Goal: Transaction & Acquisition: Purchase product/service

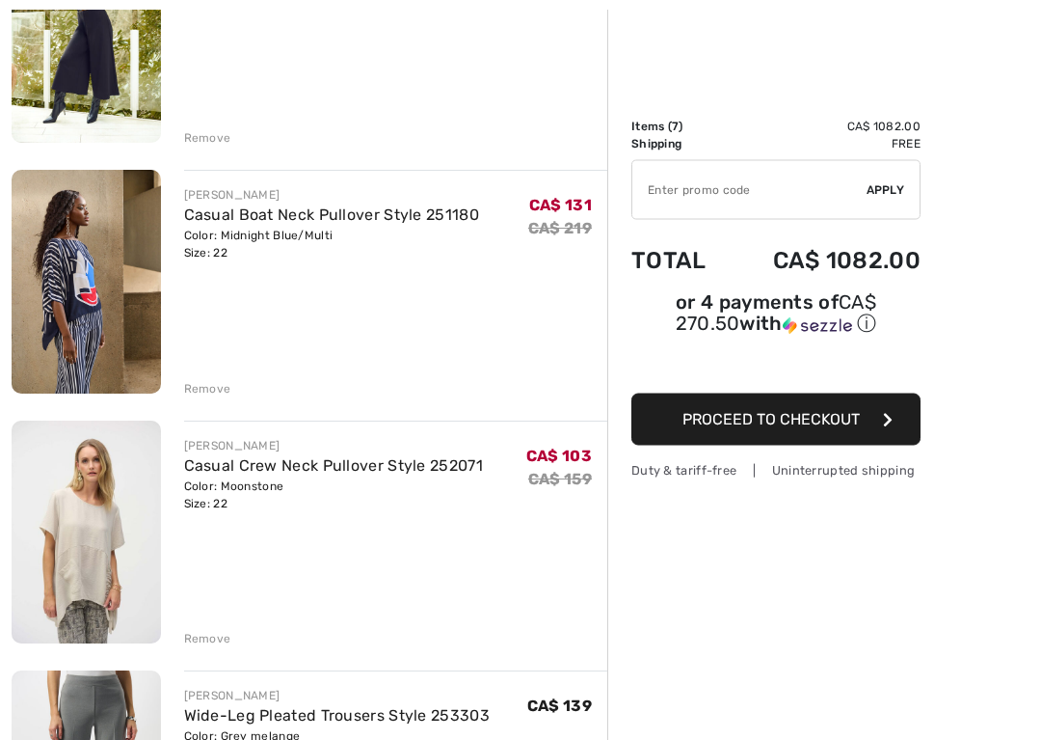
scroll to position [334, 0]
click at [213, 392] on div "Remove" at bounding box center [207, 388] width 47 height 17
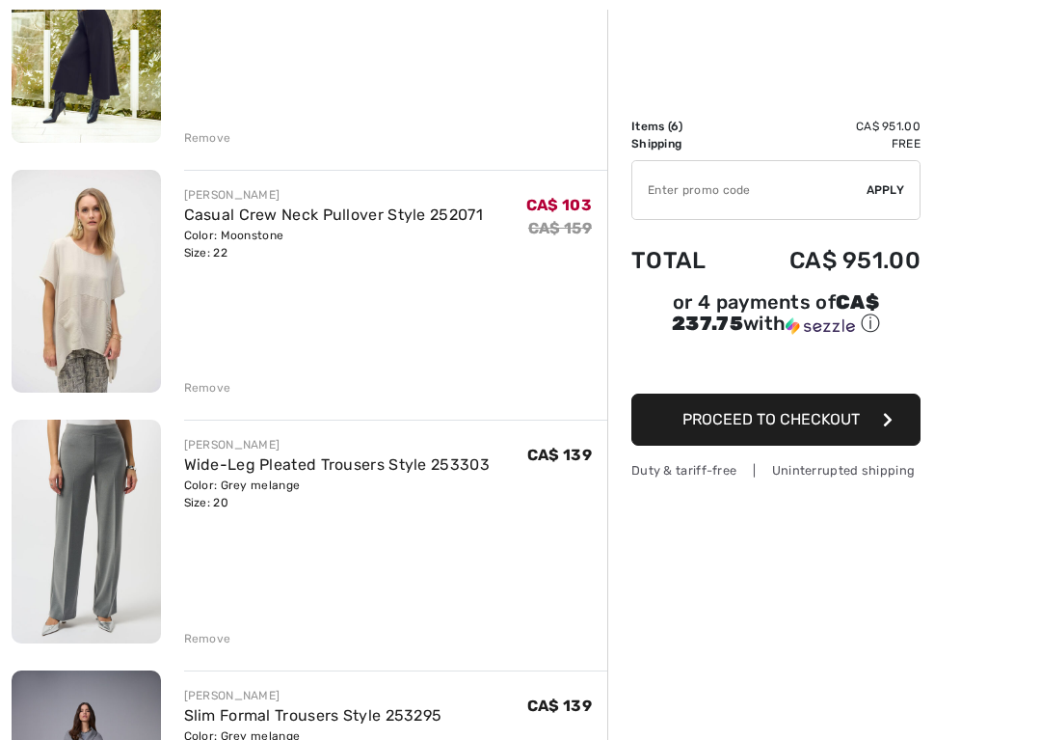
click at [217, 378] on div "Remove" at bounding box center [396, 385] width 424 height 21
click at [207, 390] on div "Remove" at bounding box center [207, 387] width 47 height 17
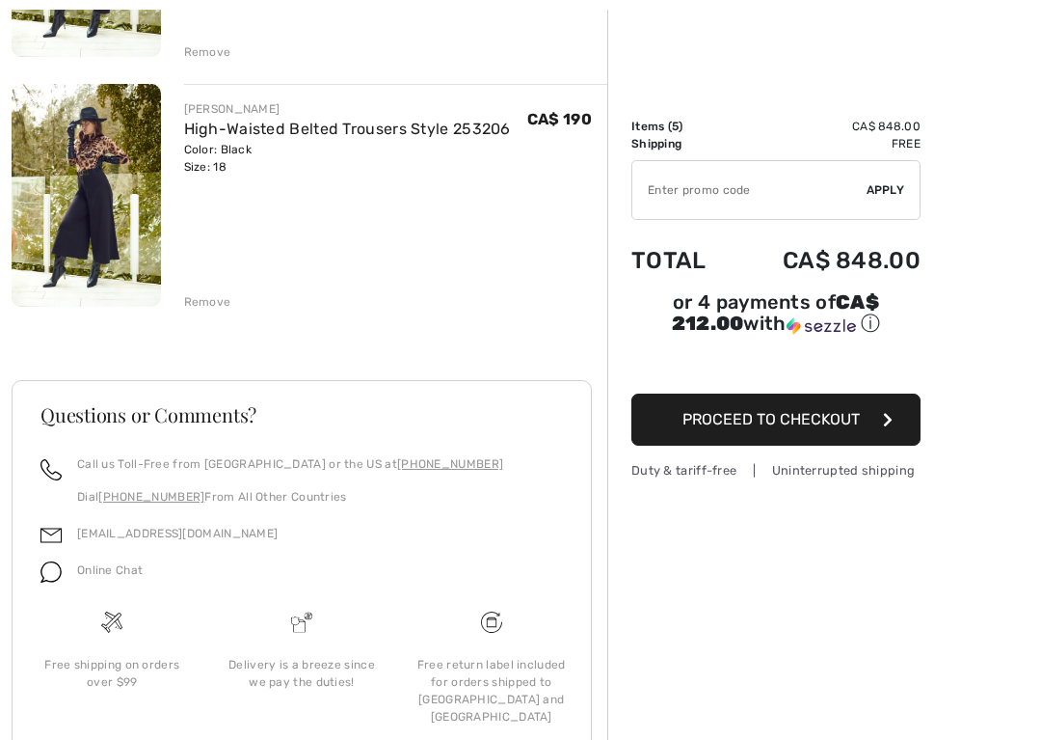
click at [229, 294] on div "Remove" at bounding box center [207, 301] width 47 height 17
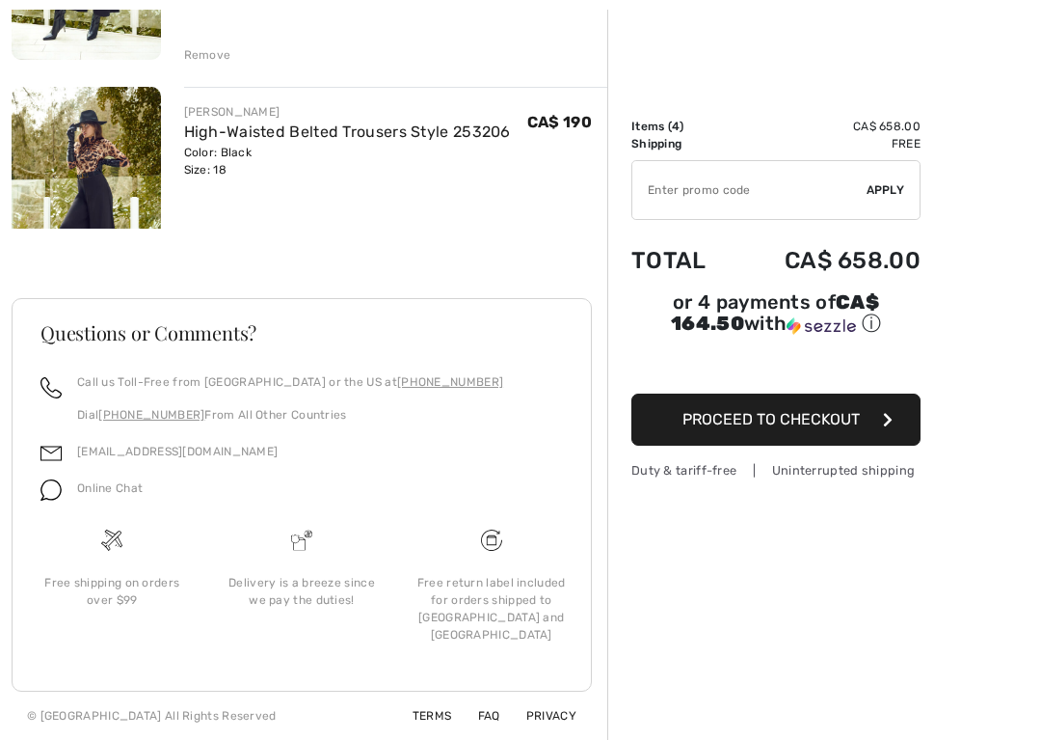
scroll to position [986, 0]
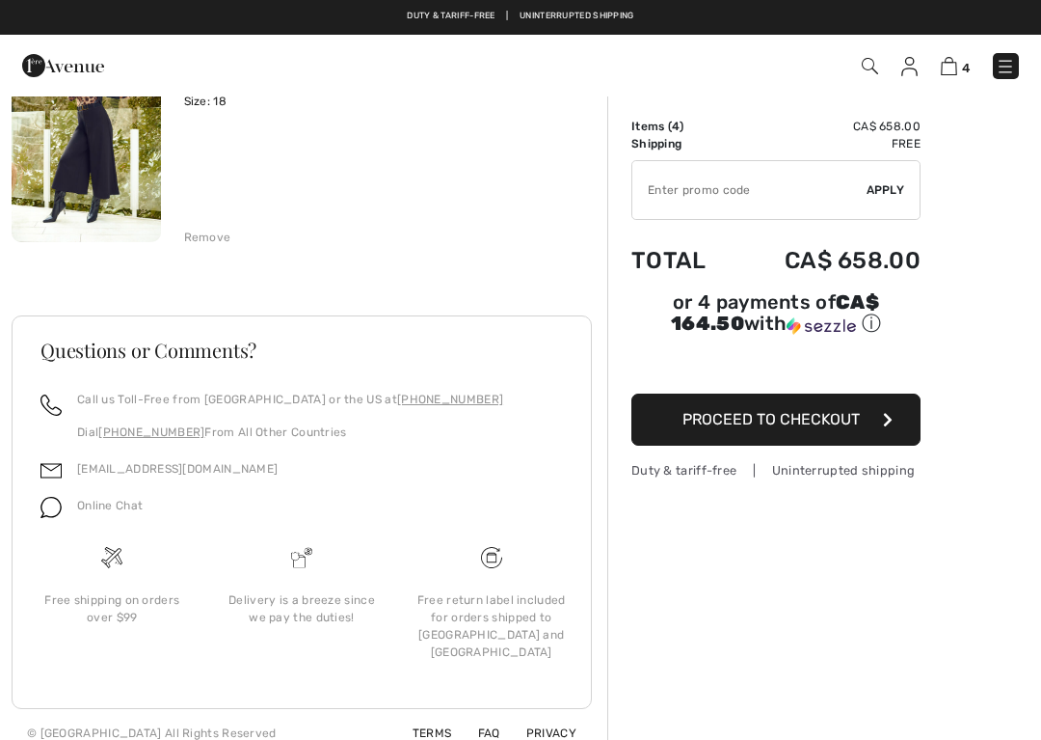
click at [225, 239] on div "Remove" at bounding box center [207, 237] width 47 height 17
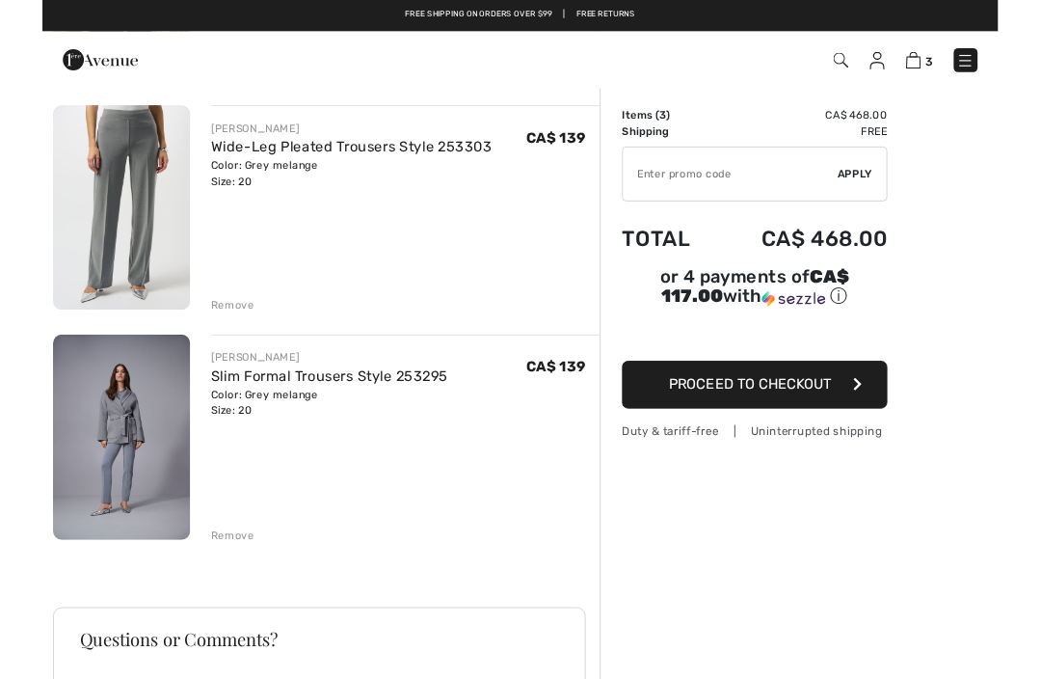
scroll to position [389, 0]
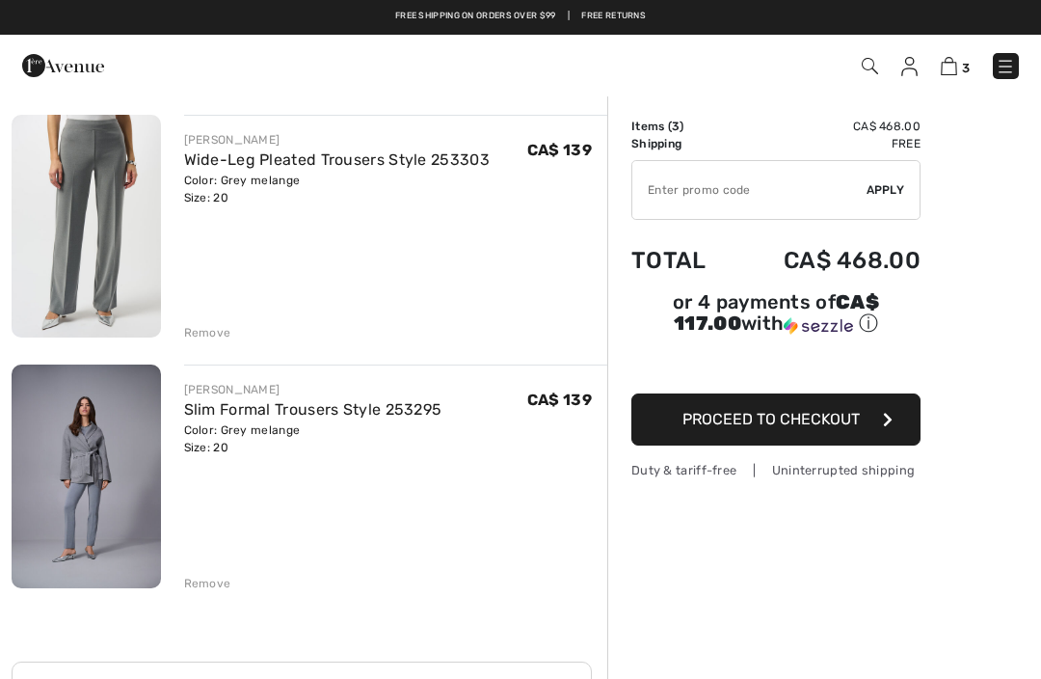
click at [120, 503] on img at bounding box center [86, 477] width 149 height 224
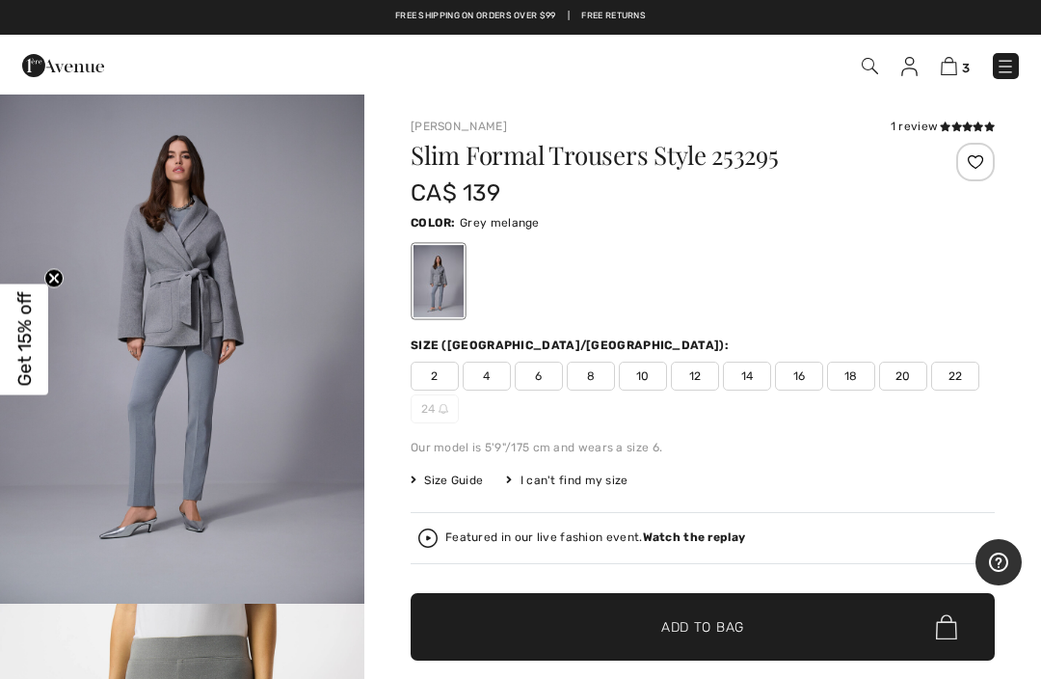
scroll to position [40, 0]
click at [220, 432] on img "1 / 5" at bounding box center [182, 328] width 365 height 547
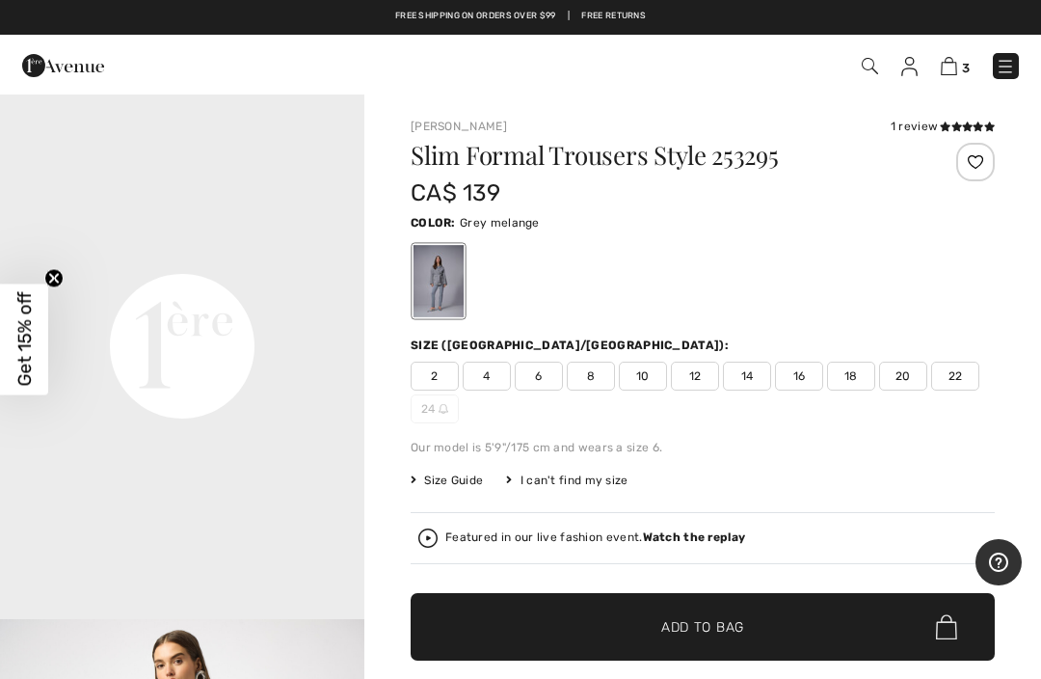
scroll to position [1102, 0]
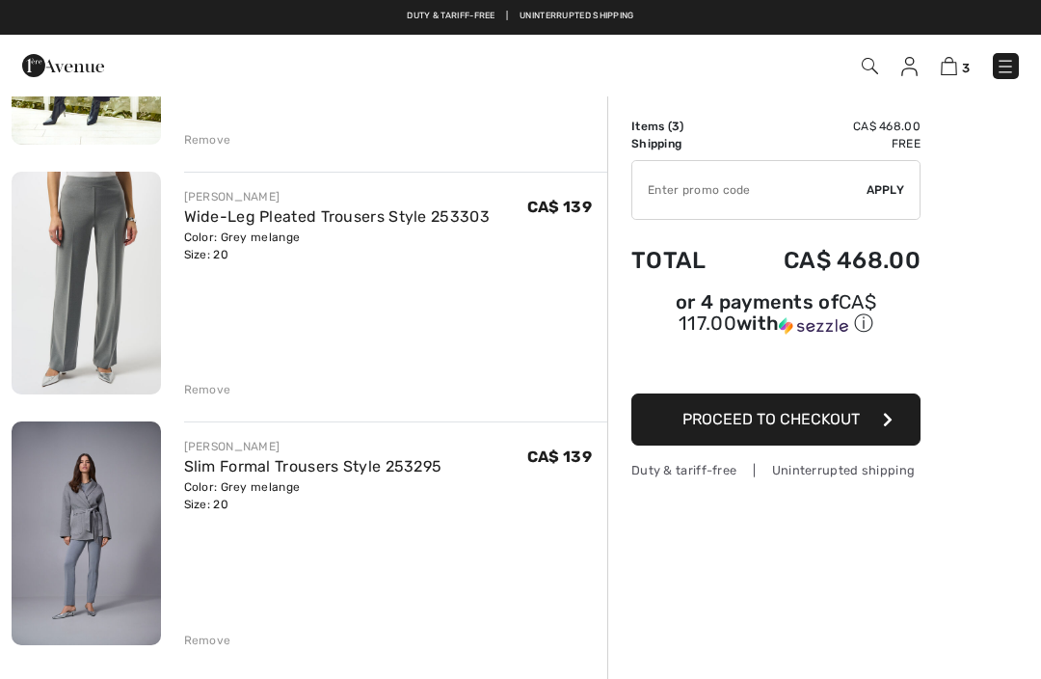
scroll to position [330, 0]
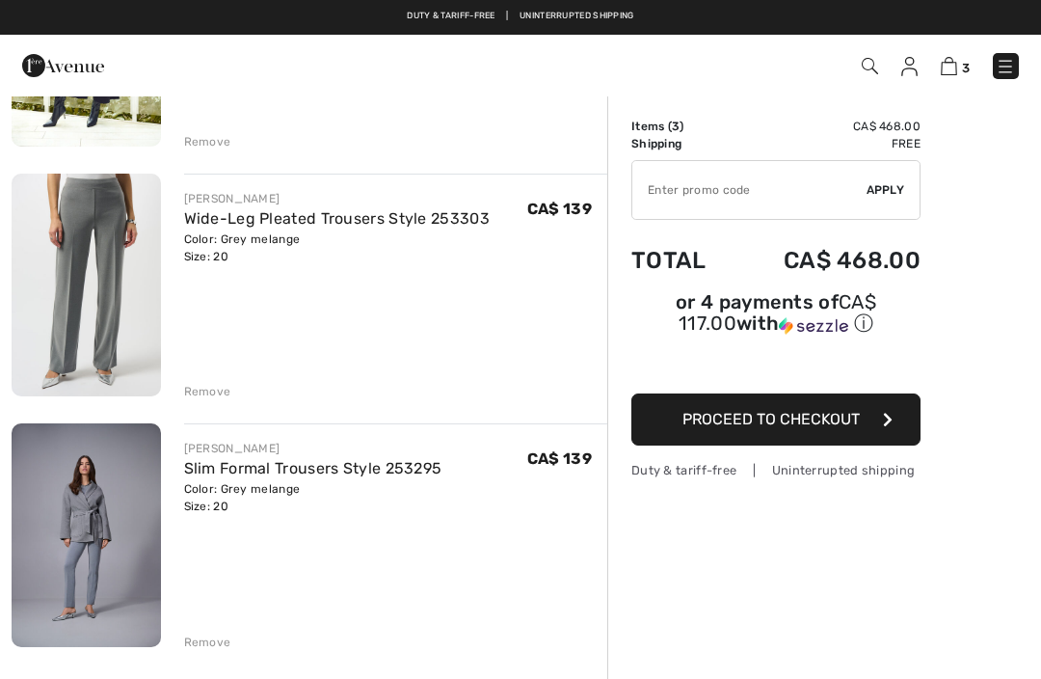
click at [105, 259] on img at bounding box center [86, 285] width 149 height 223
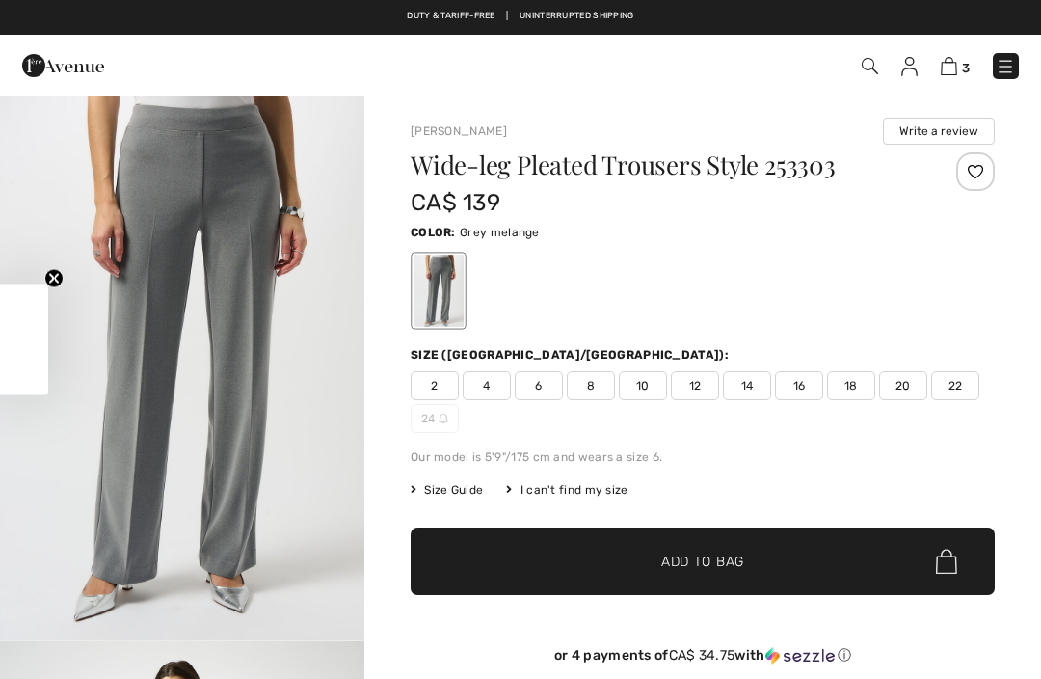
checkbox input "true"
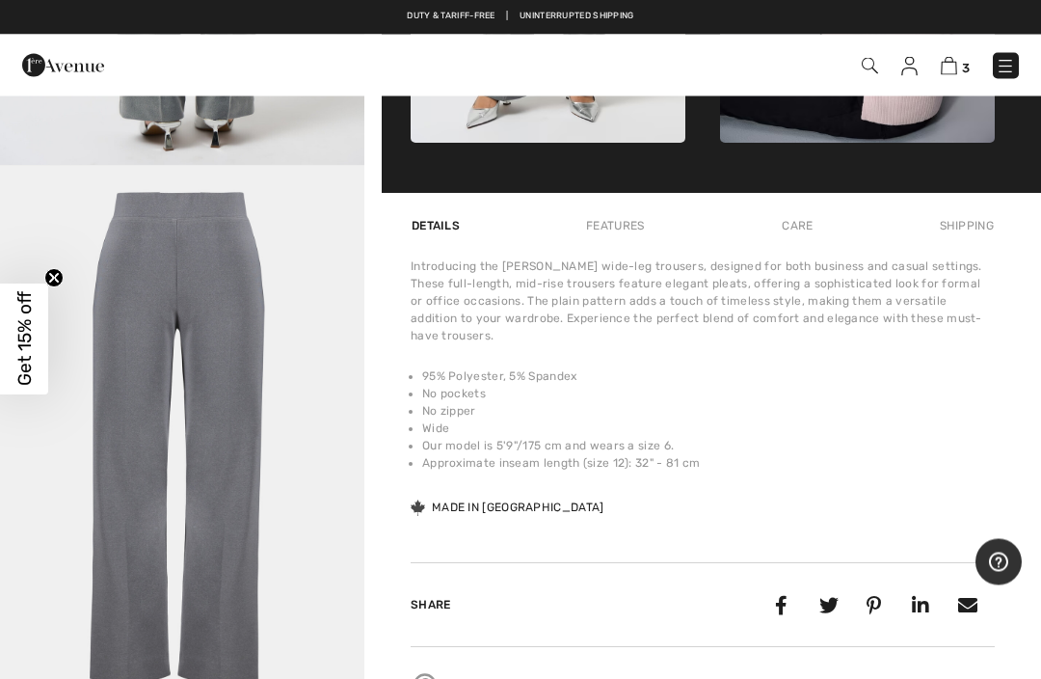
scroll to position [1081, 0]
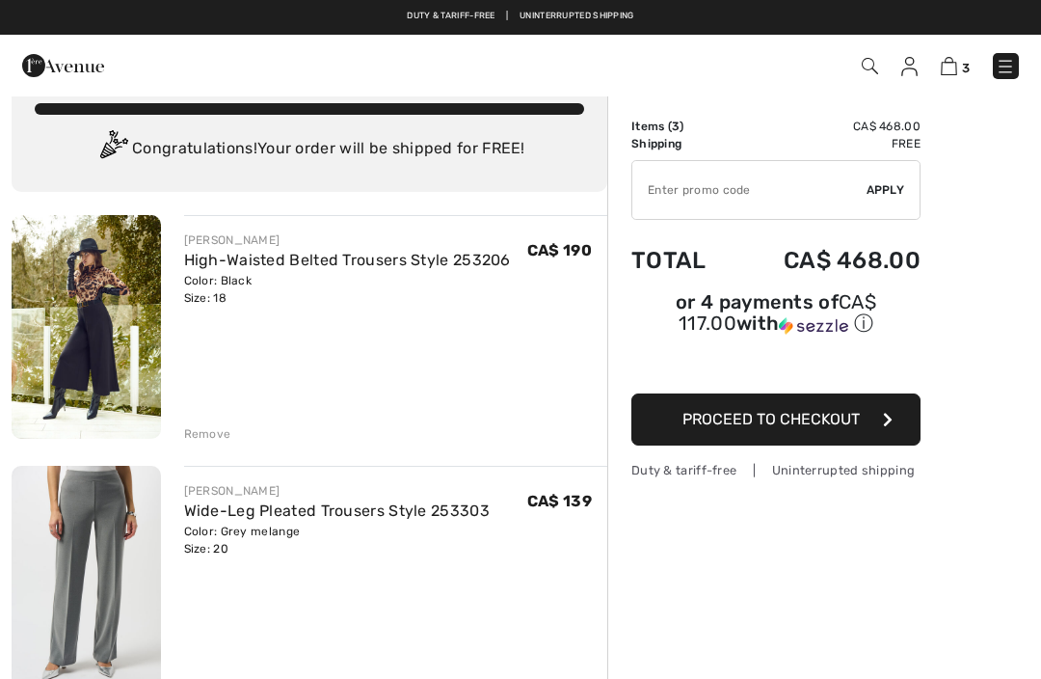
scroll to position [30, 0]
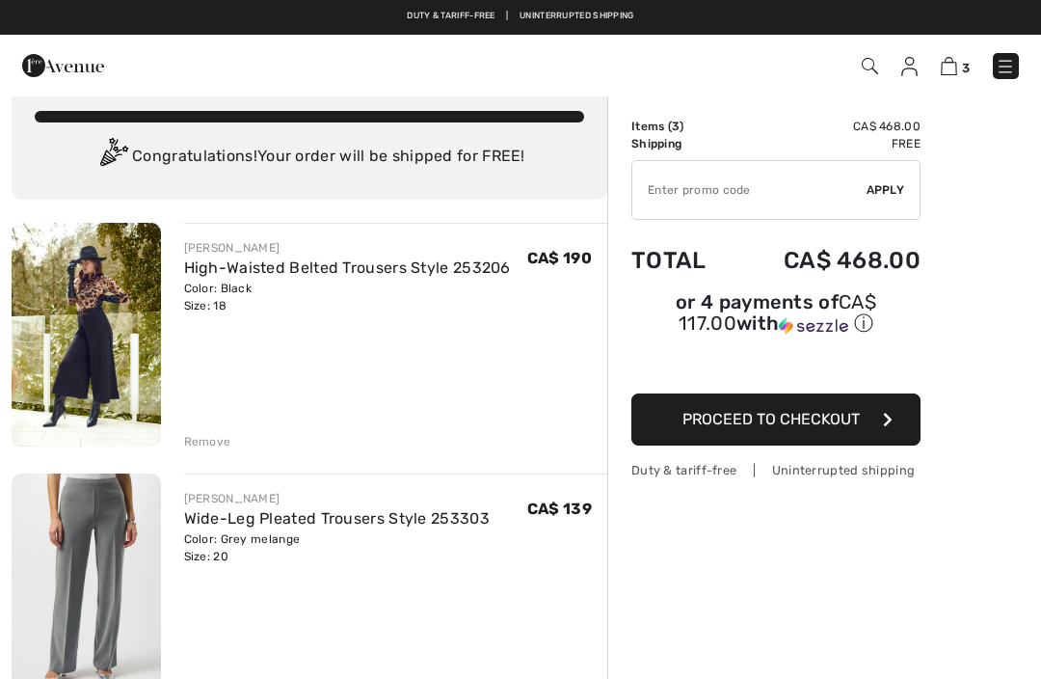
click at [104, 367] on img at bounding box center [86, 335] width 149 height 224
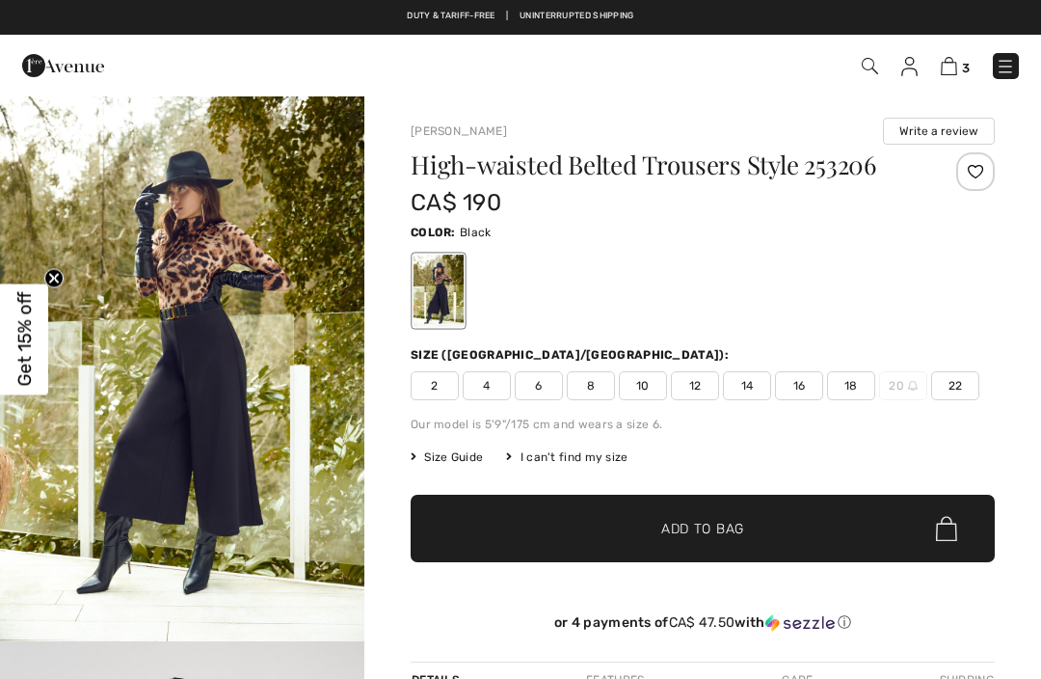
checkbox input "true"
click at [322, 595] on img "1 / 5" at bounding box center [182, 368] width 365 height 547
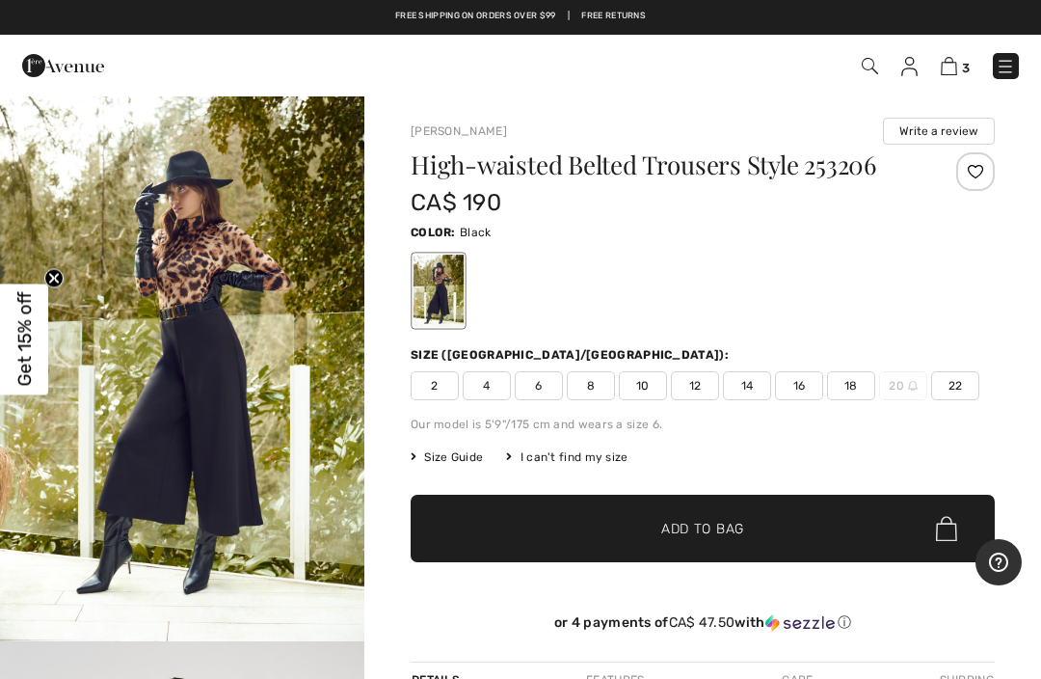
click at [36, 319] on span "Get 15% off" at bounding box center [24, 339] width 48 height 111
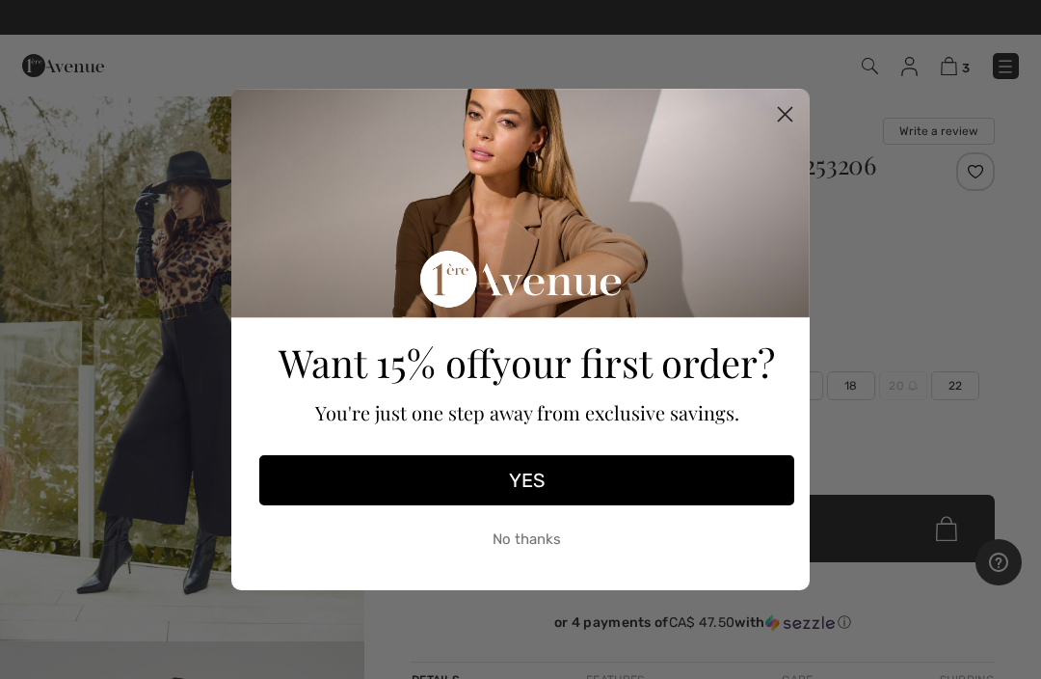
click at [637, 475] on button "YES" at bounding box center [526, 480] width 535 height 50
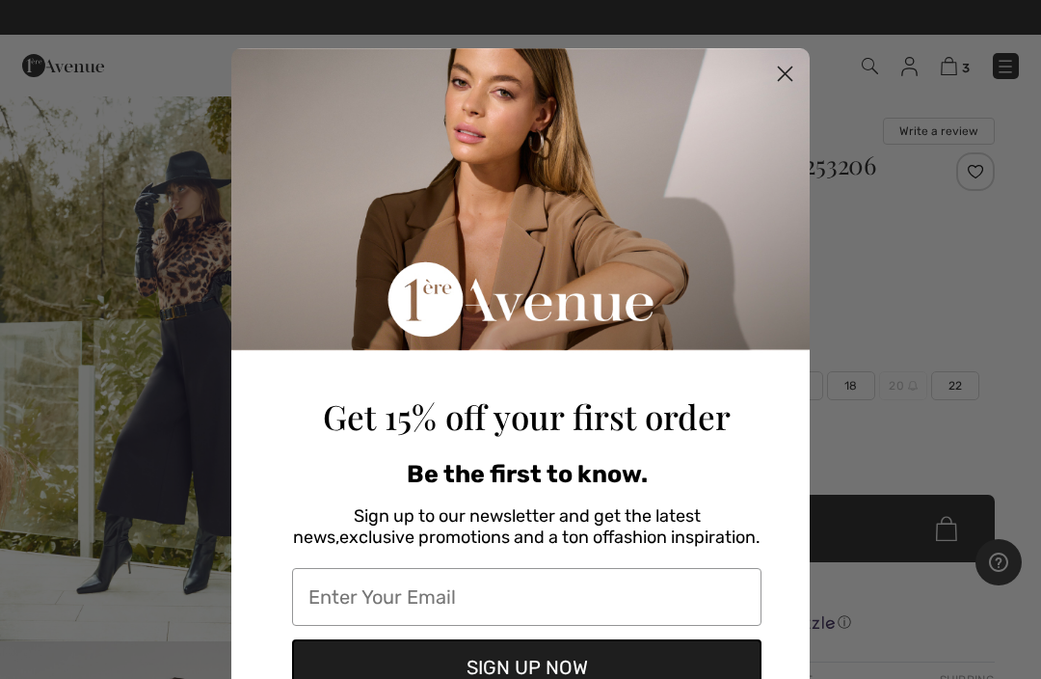
click at [524, 593] on input "Enter Your Email" at bounding box center [527, 597] width 470 height 58
type input "geraldlabbe@hotmail.ca"
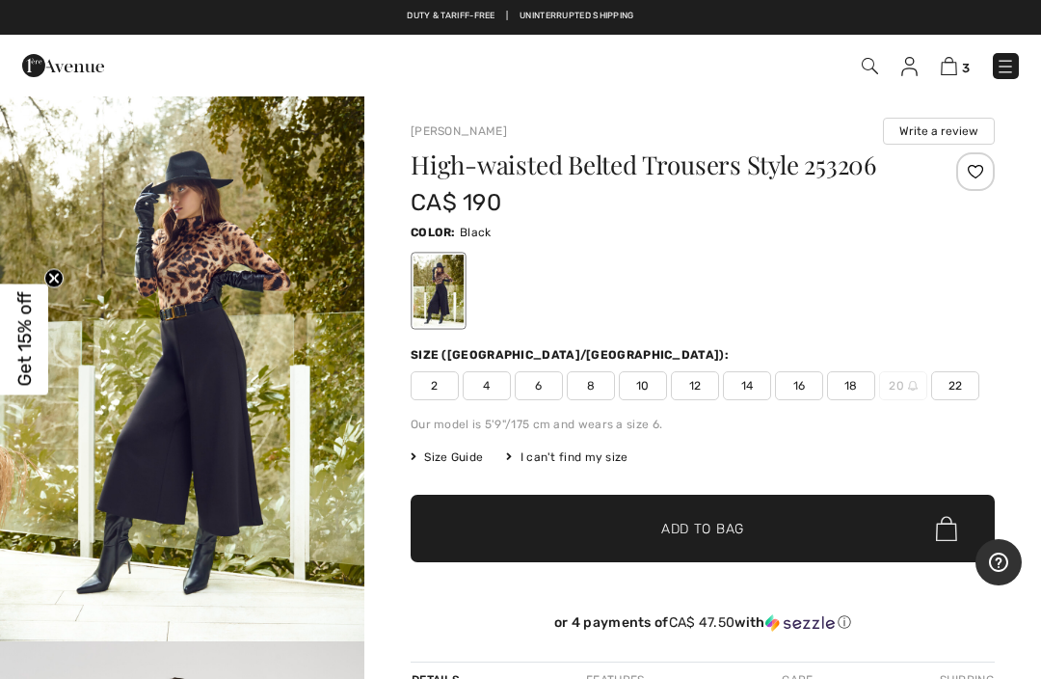
click at [18, 350] on span "Get 15% off" at bounding box center [25, 339] width 22 height 95
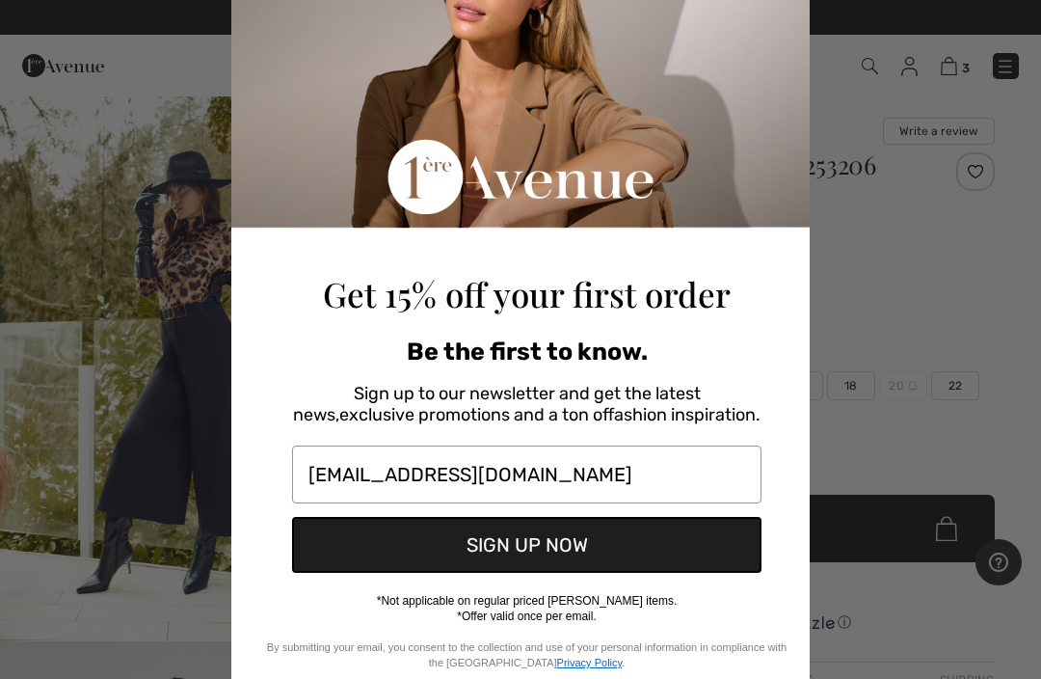
scroll to position [136, 0]
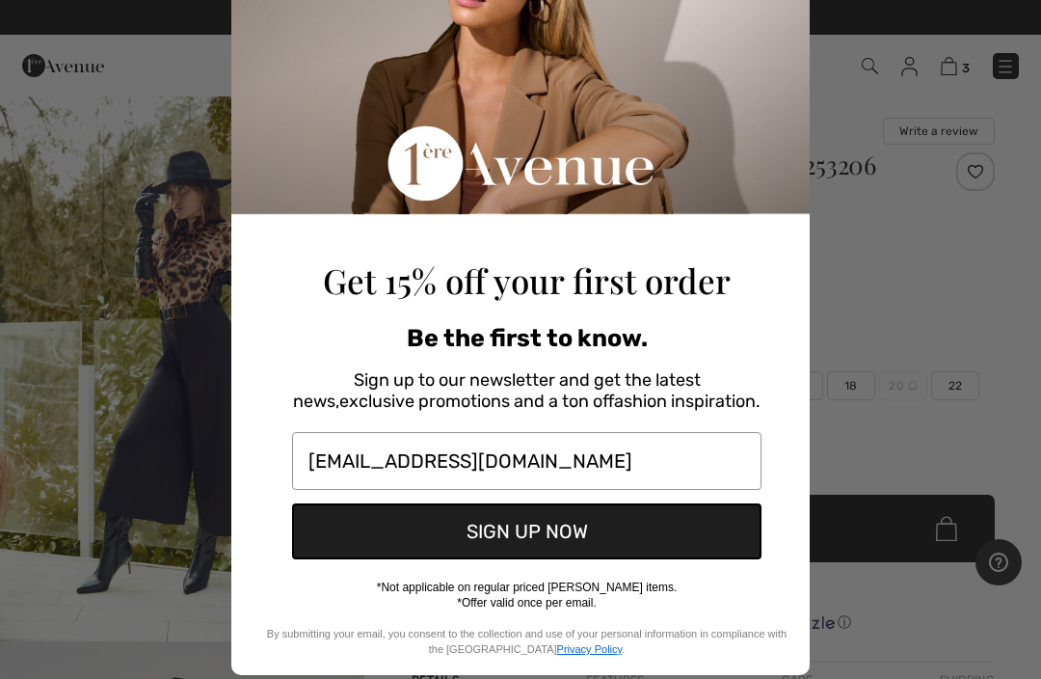
click at [619, 536] on button "SIGN UP NOW" at bounding box center [527, 531] width 470 height 56
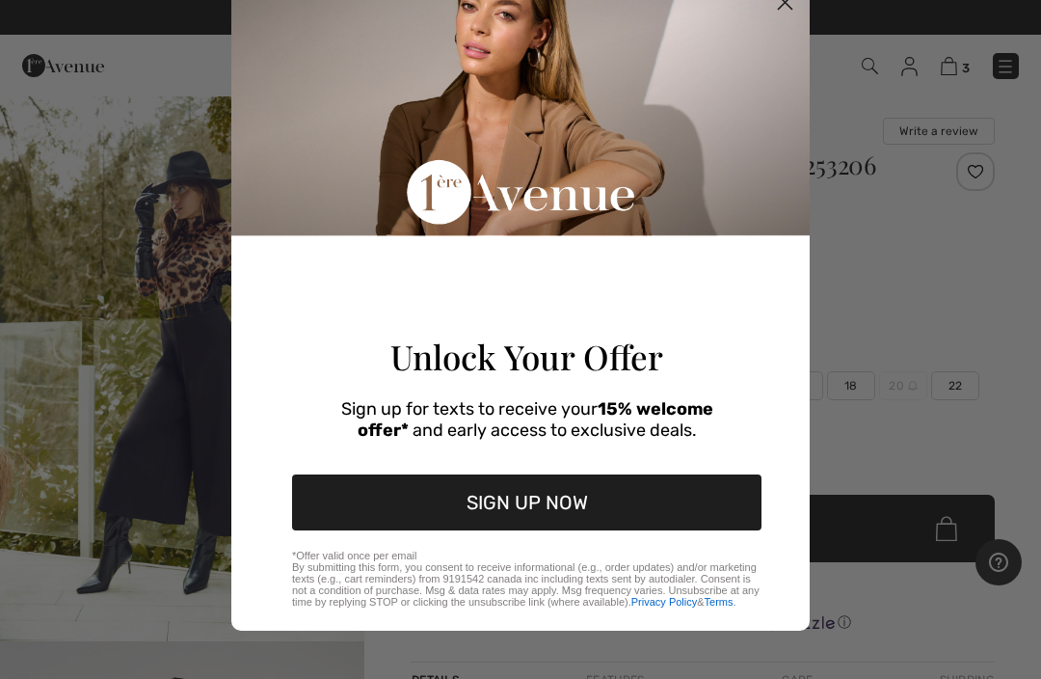
scroll to position [100, 0]
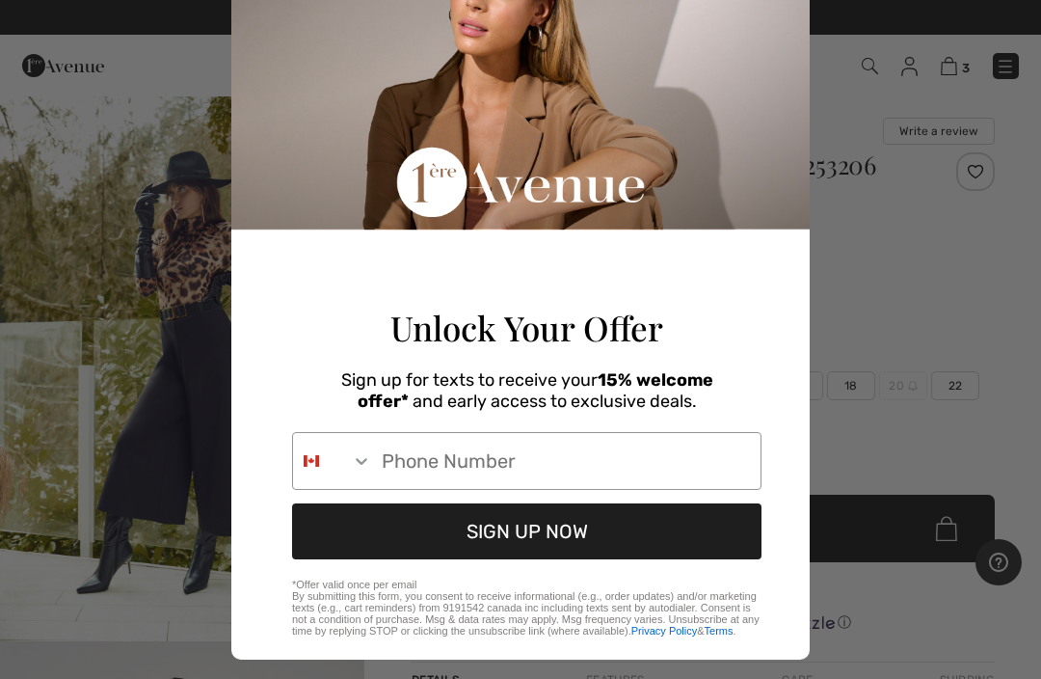
click at [592, 485] on input "Phone Number" at bounding box center [566, 461] width 389 height 56
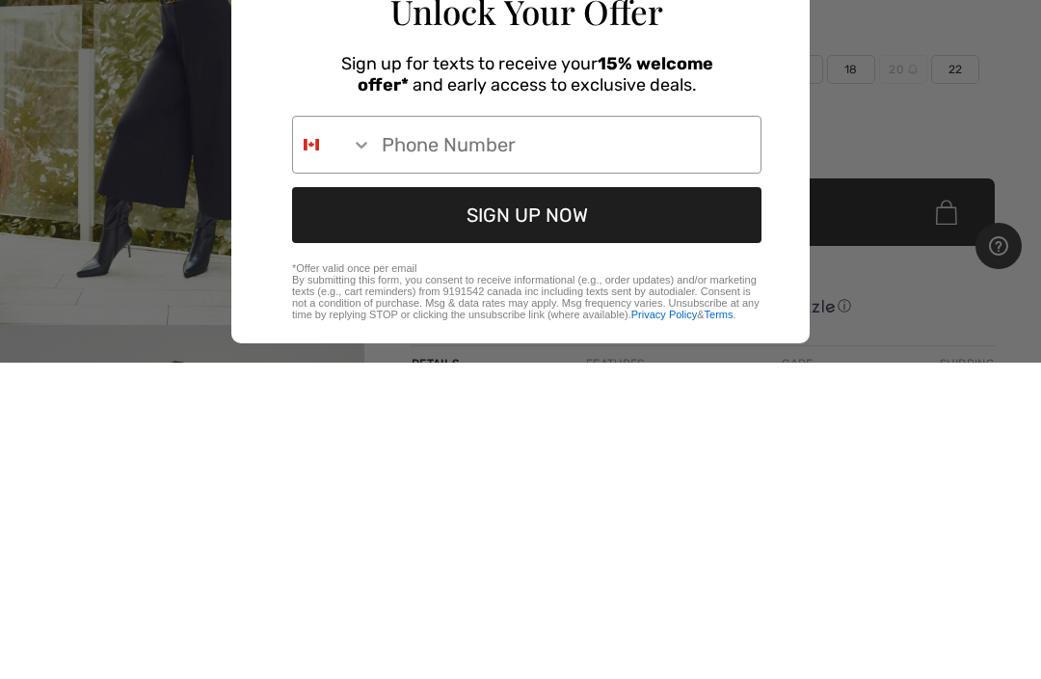
type input "514-912-3945"
click at [617, 503] on button "SIGN UP NOW" at bounding box center [527, 531] width 470 height 56
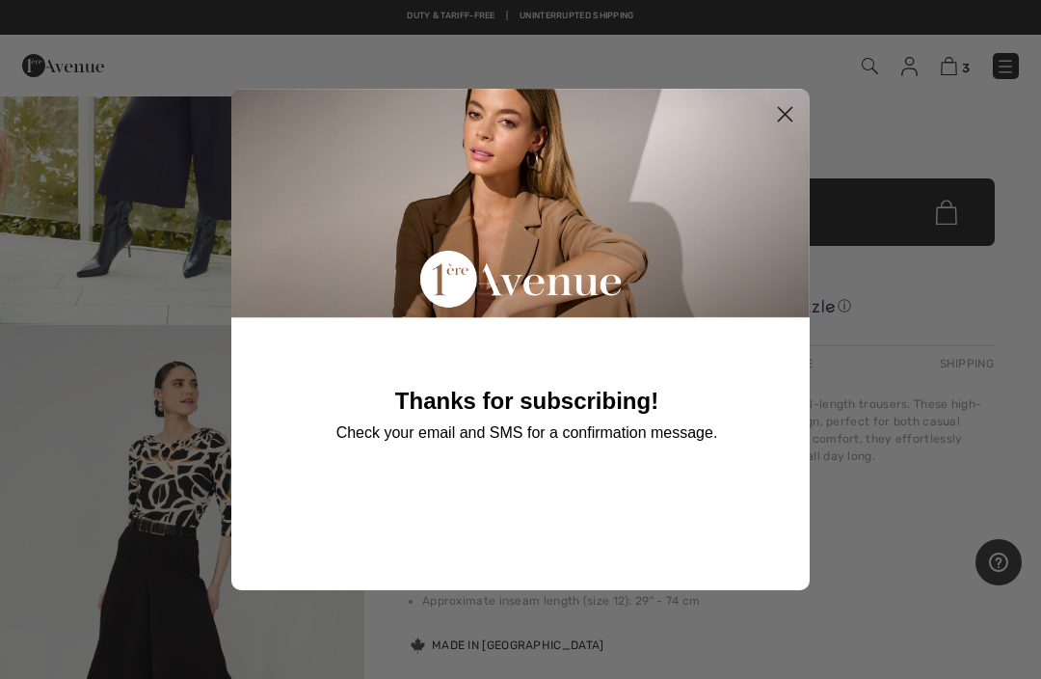
scroll to position [0, 0]
click at [783, 117] on icon "Close dialog" at bounding box center [786, 115] width 14 height 14
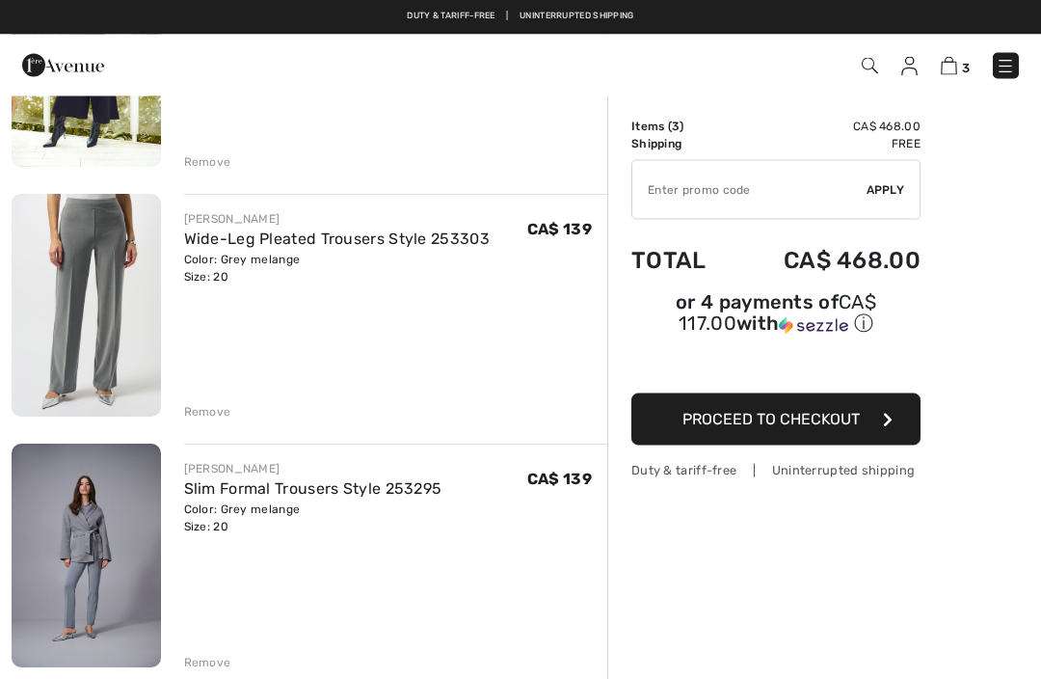
scroll to position [310, 0]
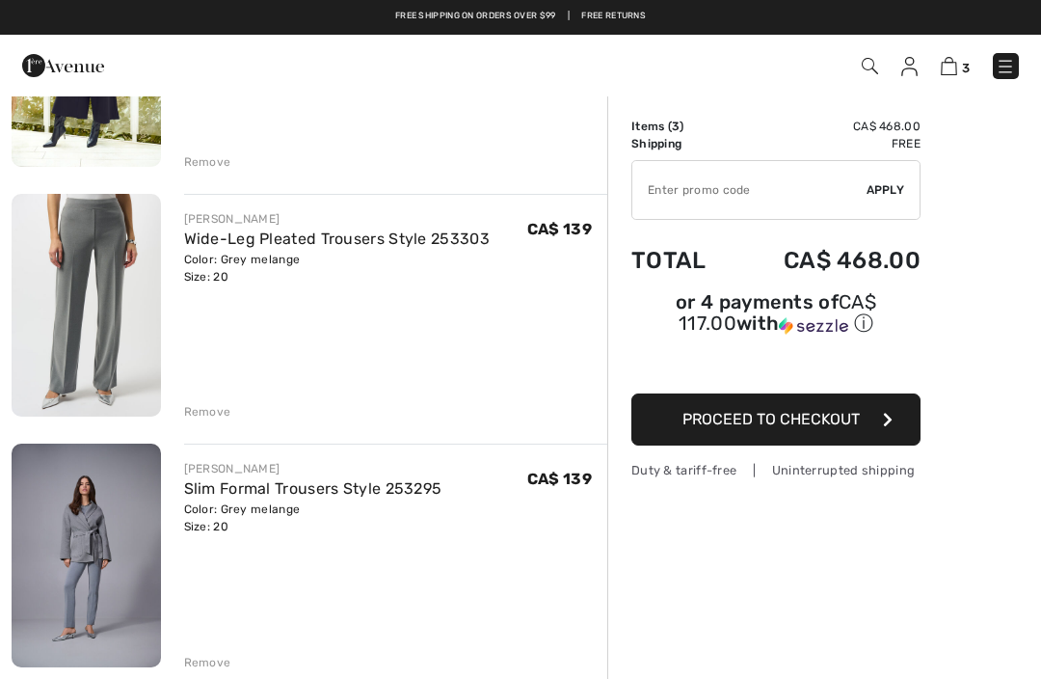
click at [213, 410] on div "Remove" at bounding box center [207, 411] width 47 height 17
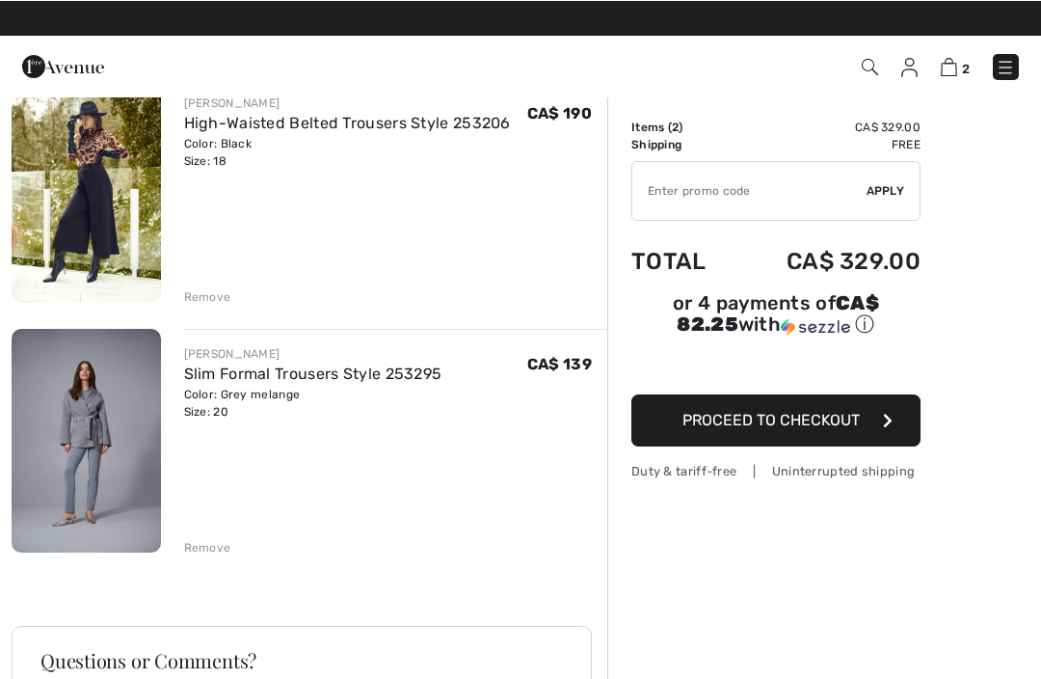
scroll to position [175, 0]
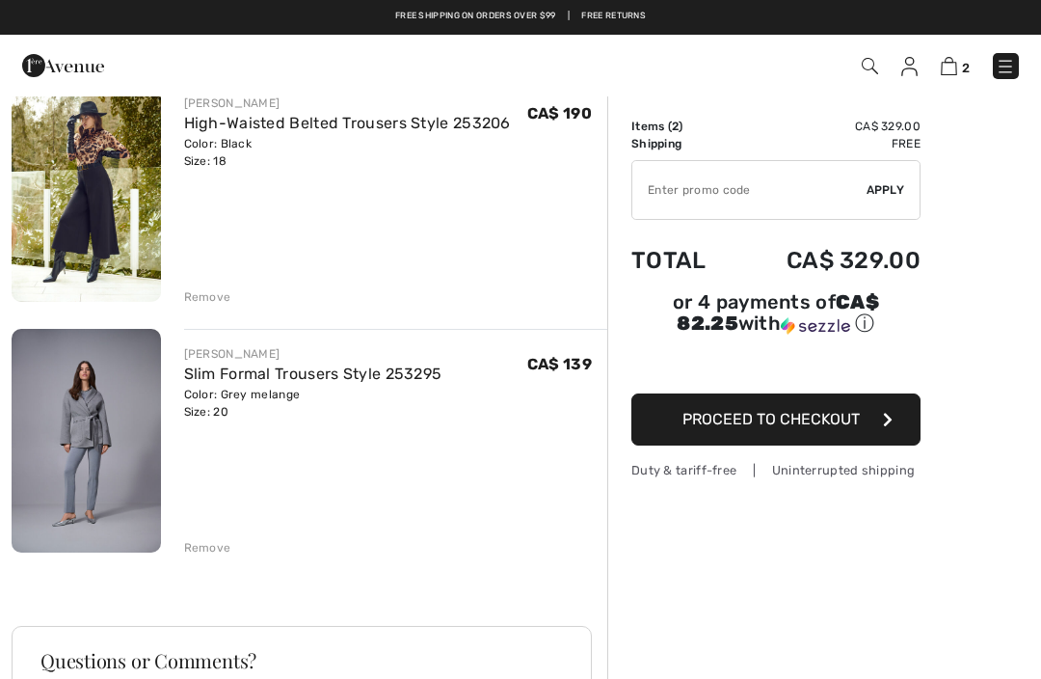
click at [894, 196] on span "Apply" at bounding box center [886, 189] width 39 height 17
click at [900, 198] on span "Apply" at bounding box center [886, 189] width 39 height 17
click at [1006, 207] on div "Order Summary Details Items ( 2 ) CA$ 329.00 Promo code CA$ 0.00 Shipping Free …" at bounding box center [825, 494] width 434 height 1148
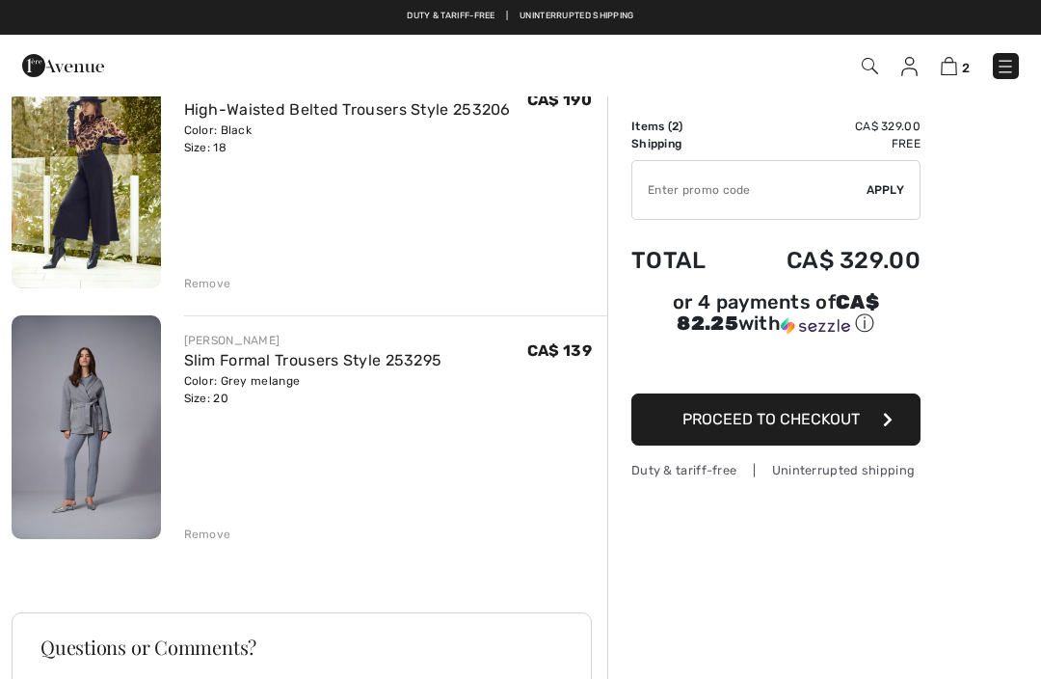
scroll to position [0, 0]
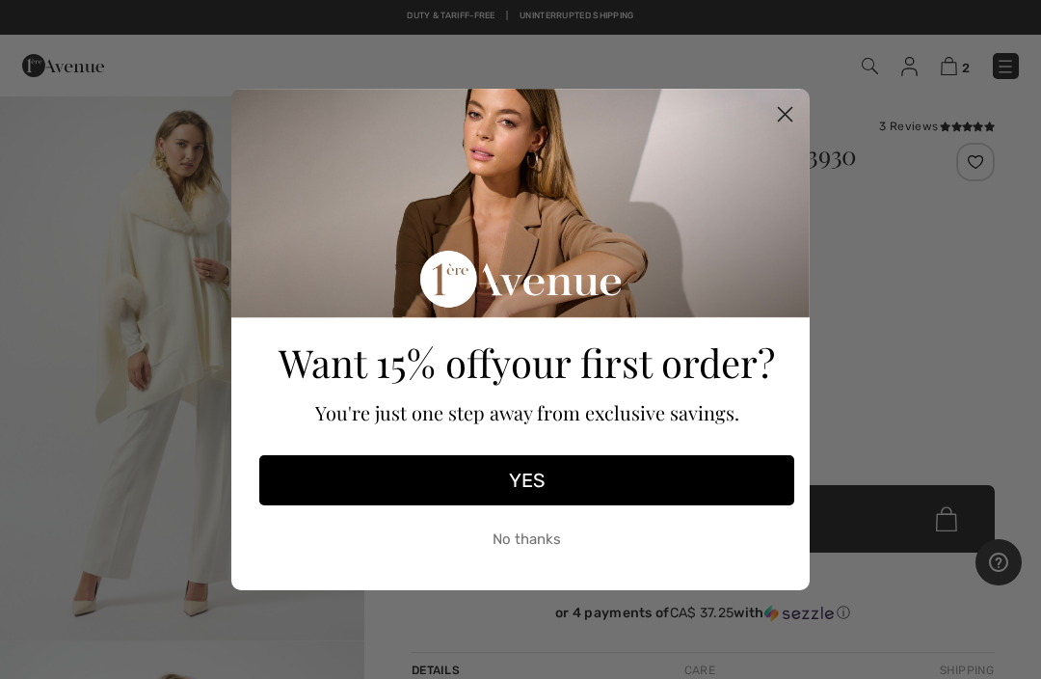
click at [791, 109] on icon "Close dialog" at bounding box center [786, 115] width 14 height 14
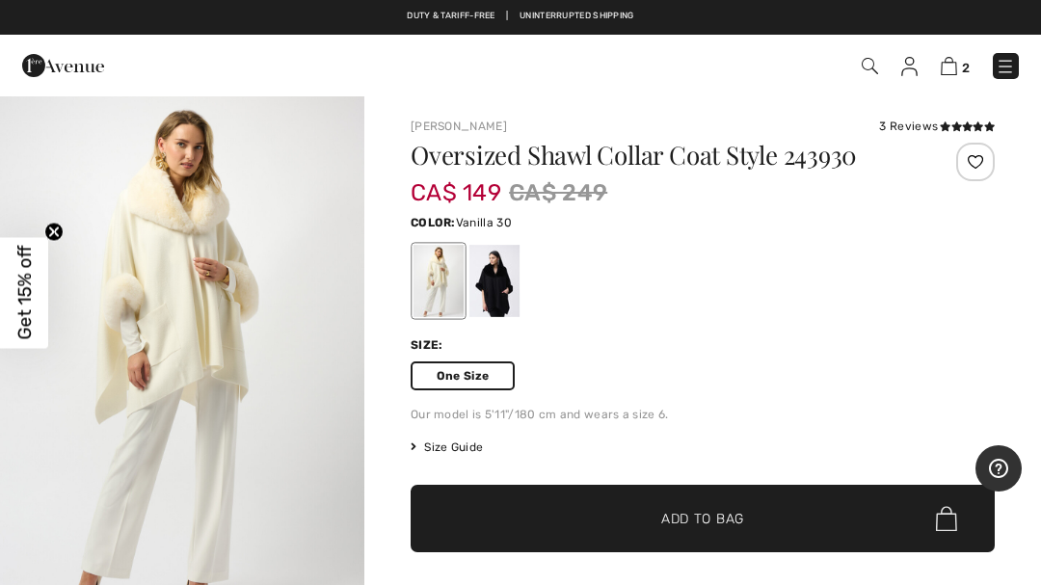
click at [1015, 67] on img at bounding box center [1005, 66] width 19 height 19
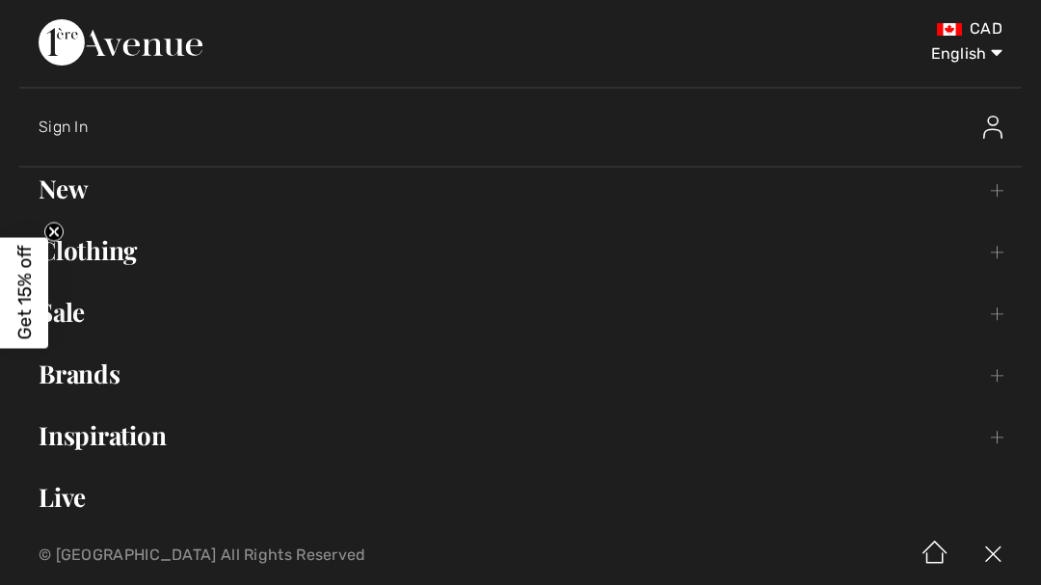
click at [70, 196] on link "New Toggle submenu" at bounding box center [520, 189] width 1003 height 42
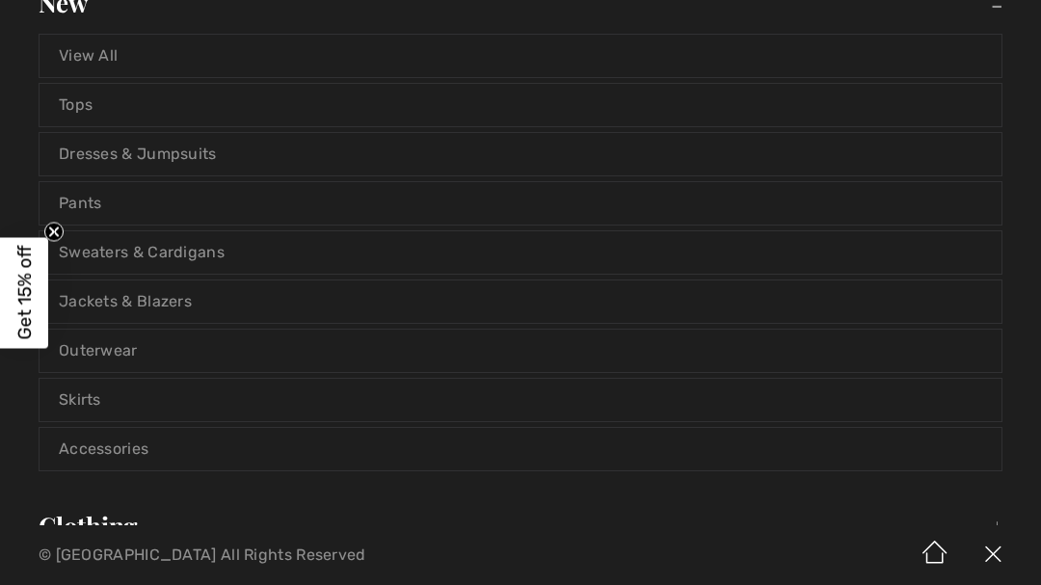
scroll to position [189, 0]
click at [143, 353] on link "Outerwear" at bounding box center [521, 348] width 962 height 42
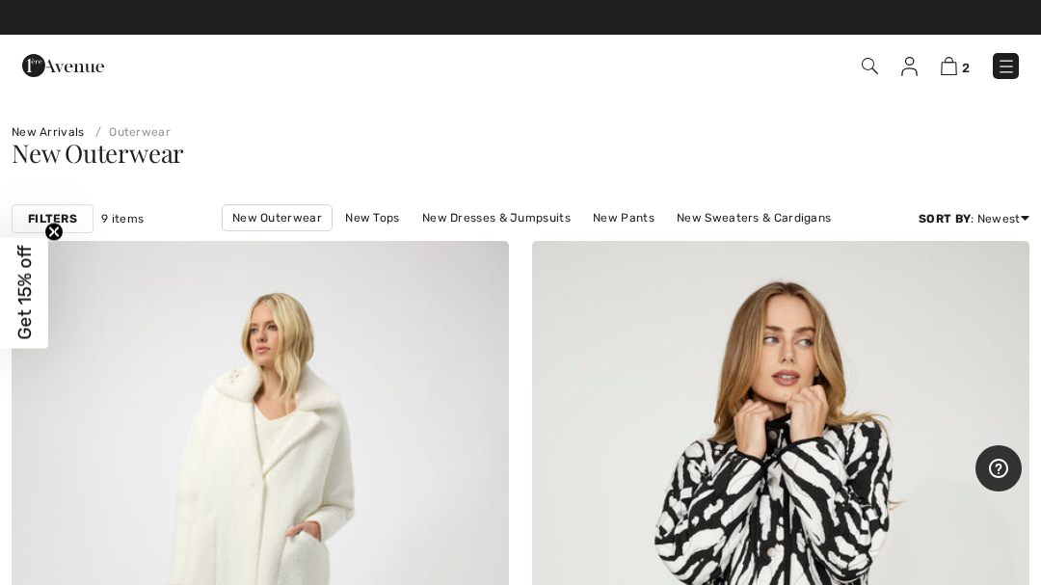
click at [739, 218] on link "New Sweaters & Cardigans" at bounding box center [754, 217] width 174 height 25
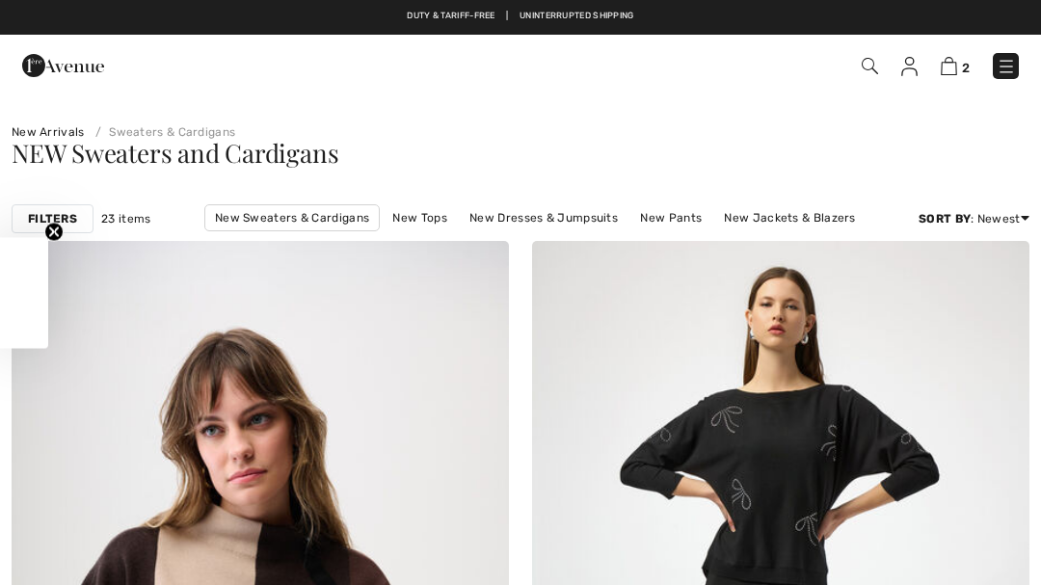
checkbox input "true"
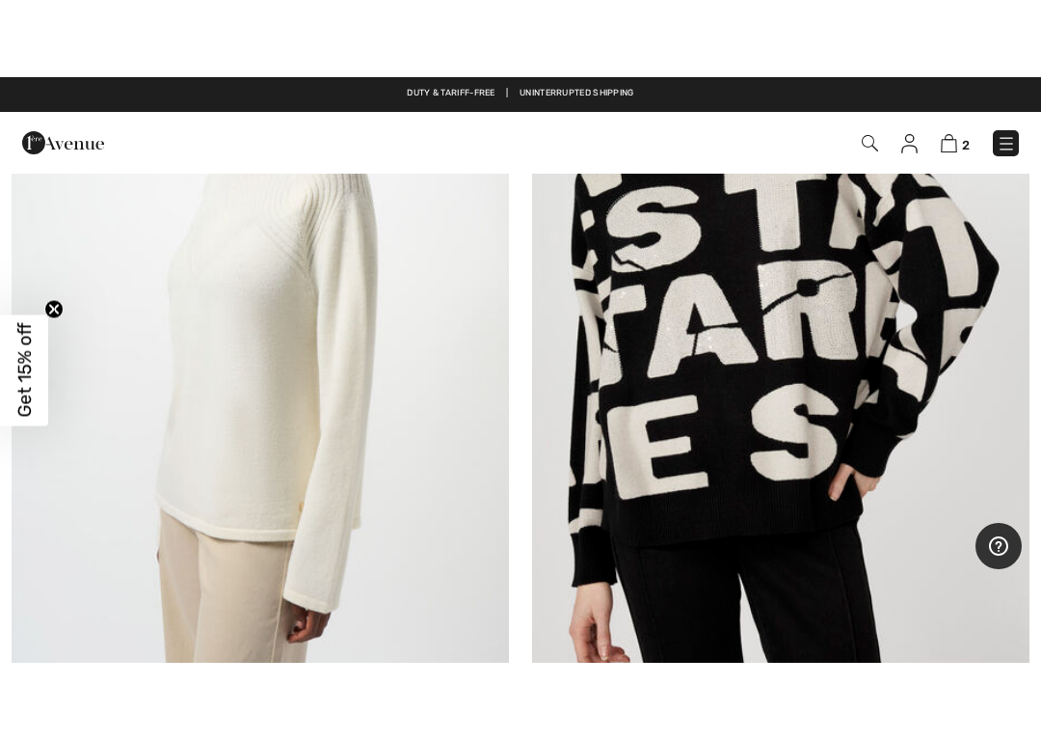
scroll to position [4579, 0]
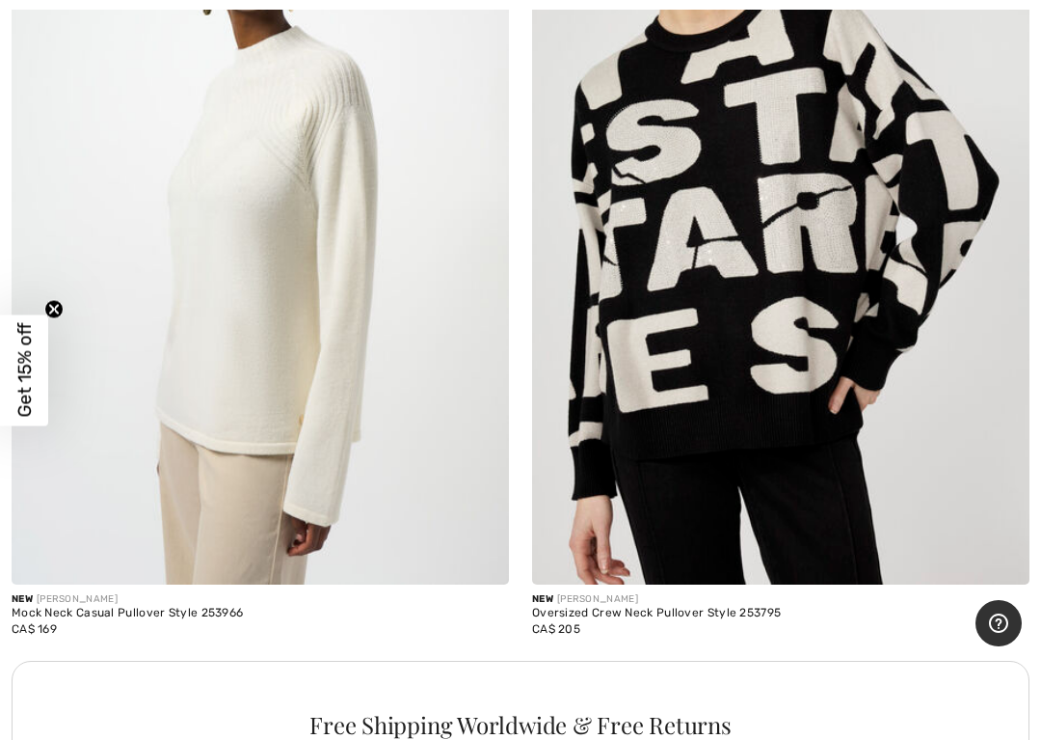
click at [284, 365] on img at bounding box center [261, 211] width 498 height 746
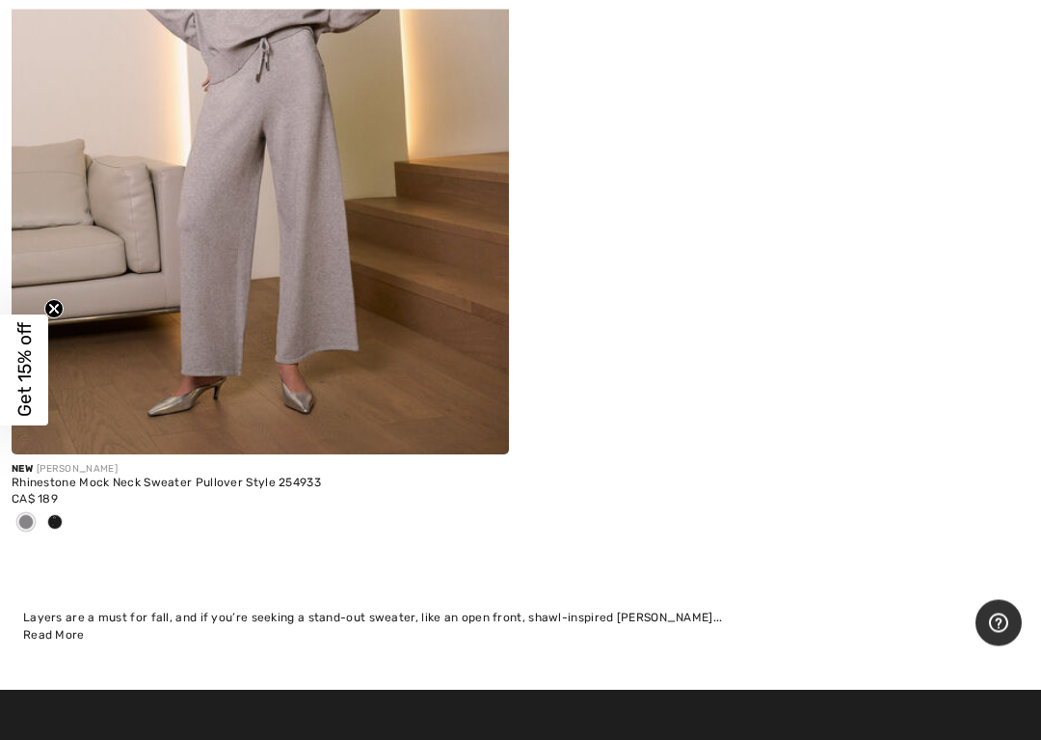
scroll to position [9935, 0]
click at [278, 139] on img at bounding box center [261, 81] width 498 height 746
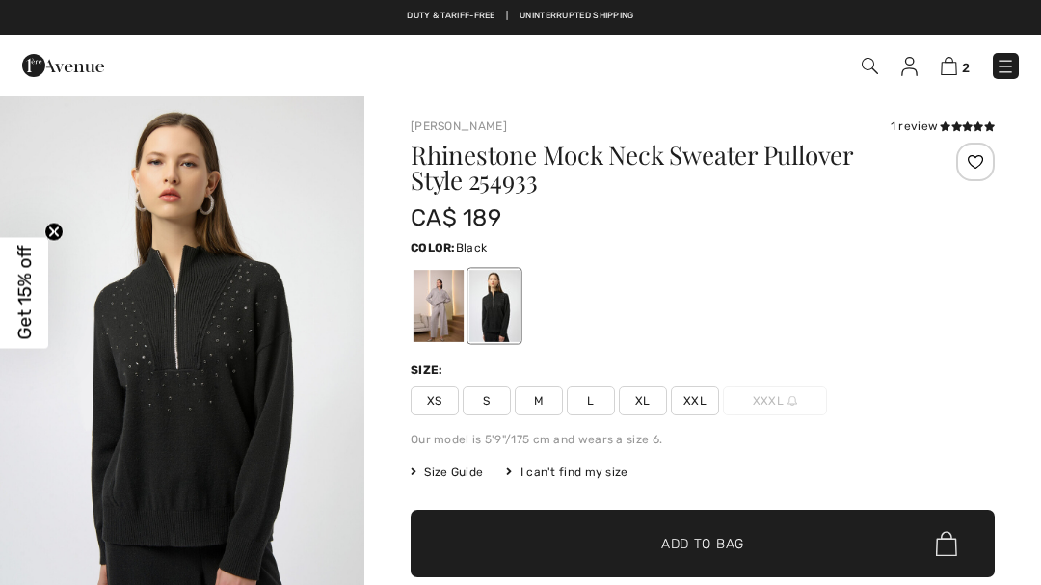
checkbox input "true"
